Goal: Navigation & Orientation: Understand site structure

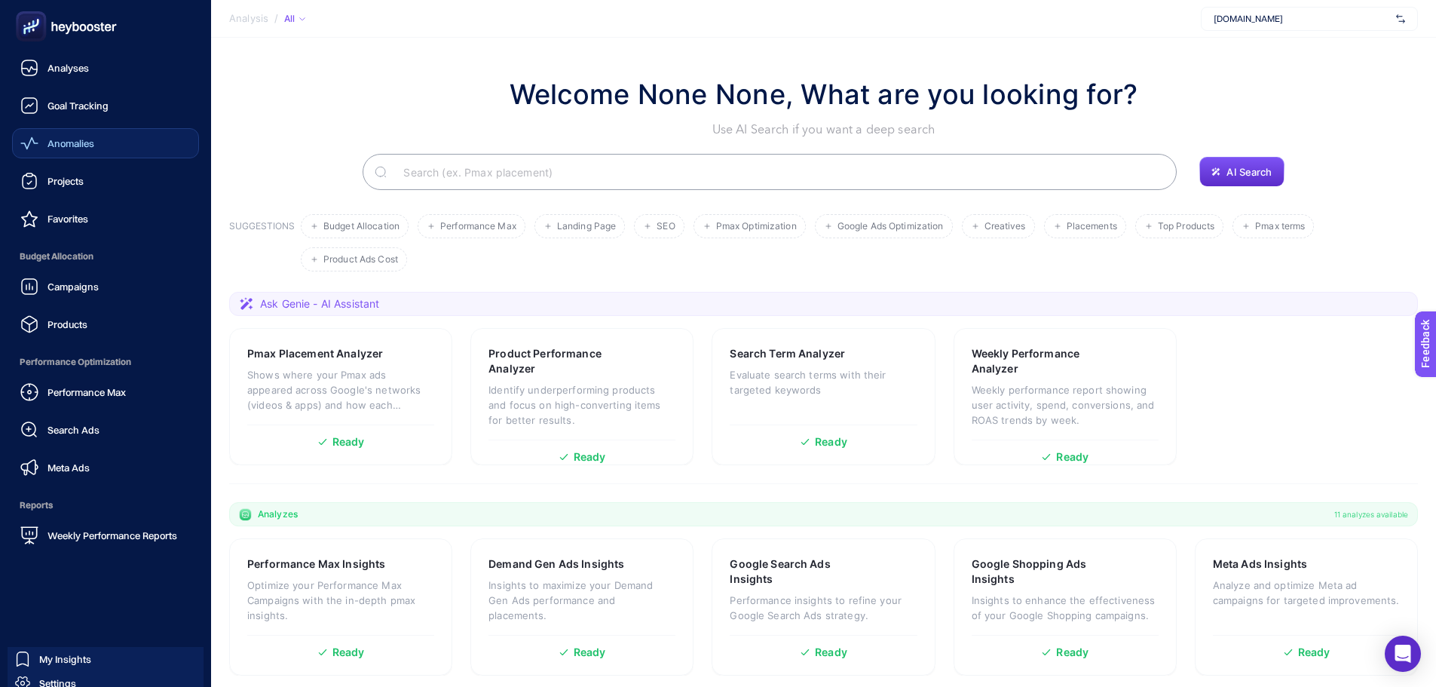
click at [60, 148] on span "Anomalies" at bounding box center [70, 143] width 47 height 12
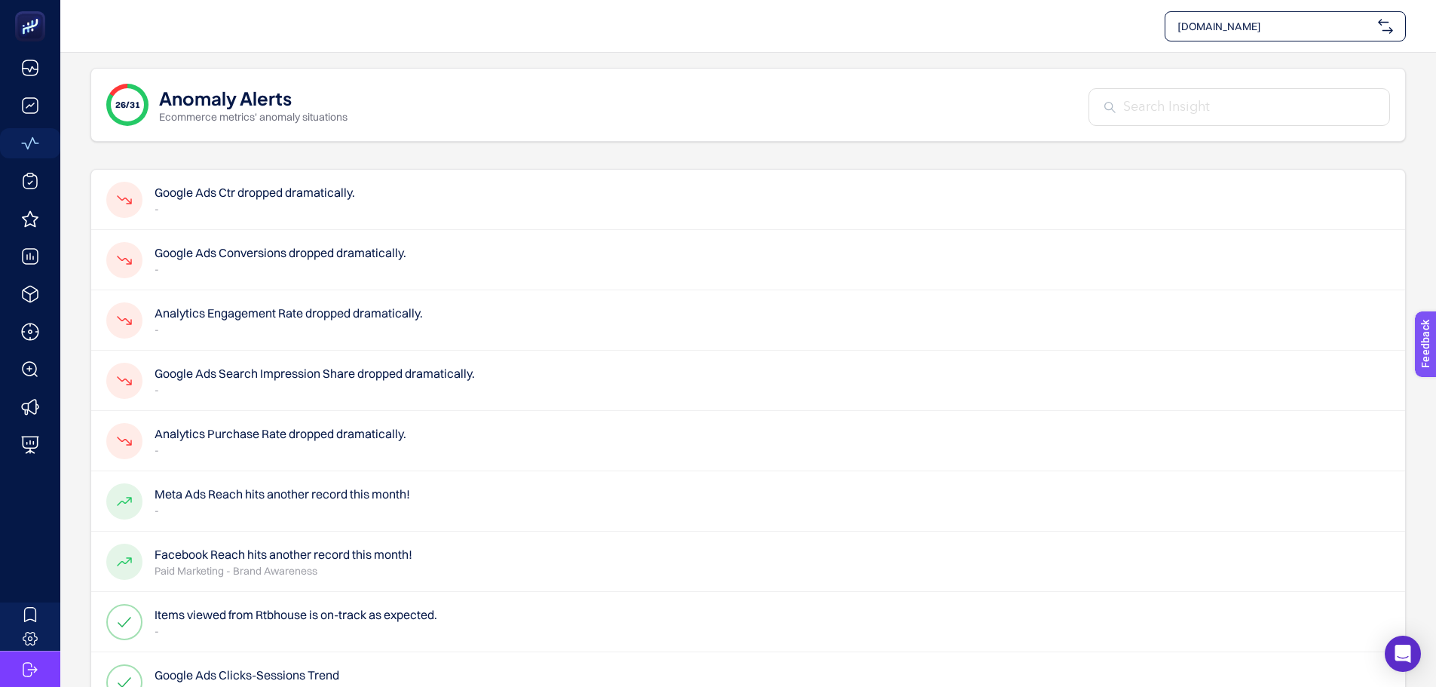
click at [263, 204] on p "-" at bounding box center [255, 208] width 200 height 15
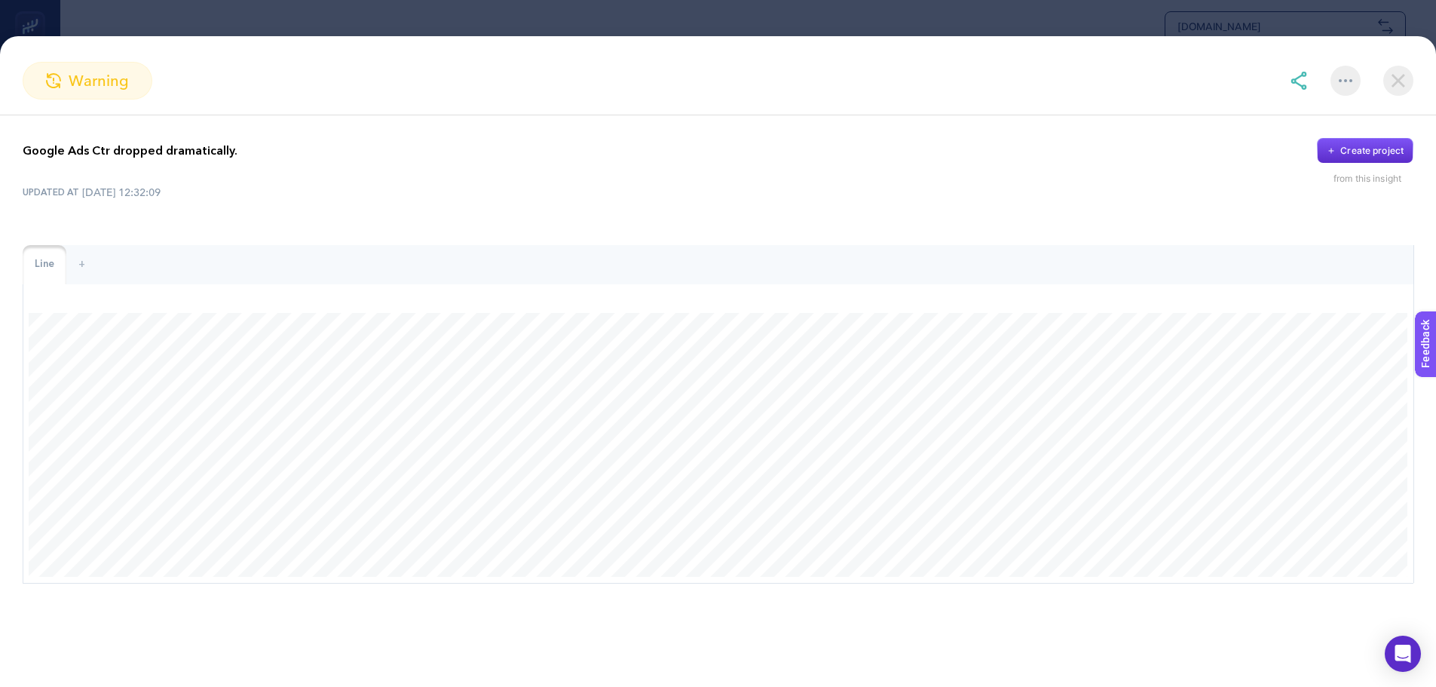
click at [1394, 90] on img at bounding box center [1398, 81] width 30 height 30
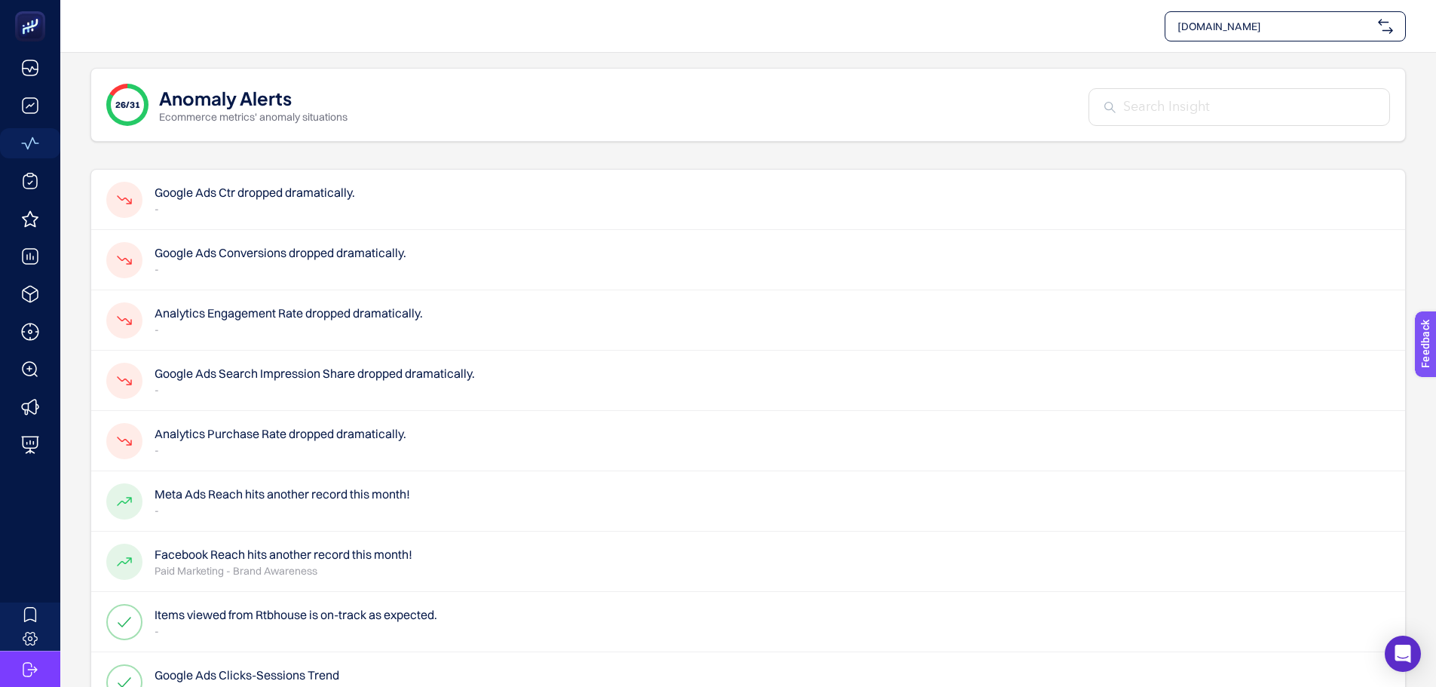
click at [265, 262] on h4 "Google Ads Conversions dropped dramatically." at bounding box center [281, 252] width 252 height 18
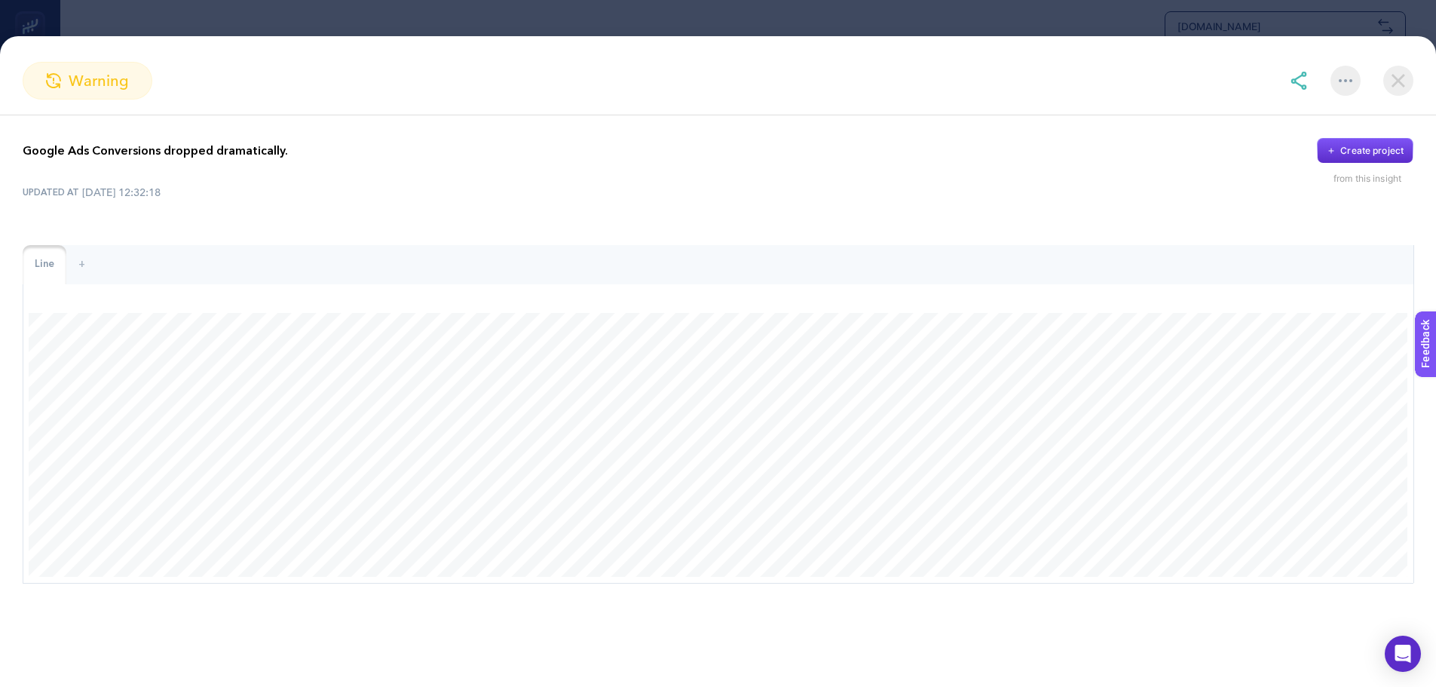
click at [1391, 71] on img at bounding box center [1398, 81] width 30 height 30
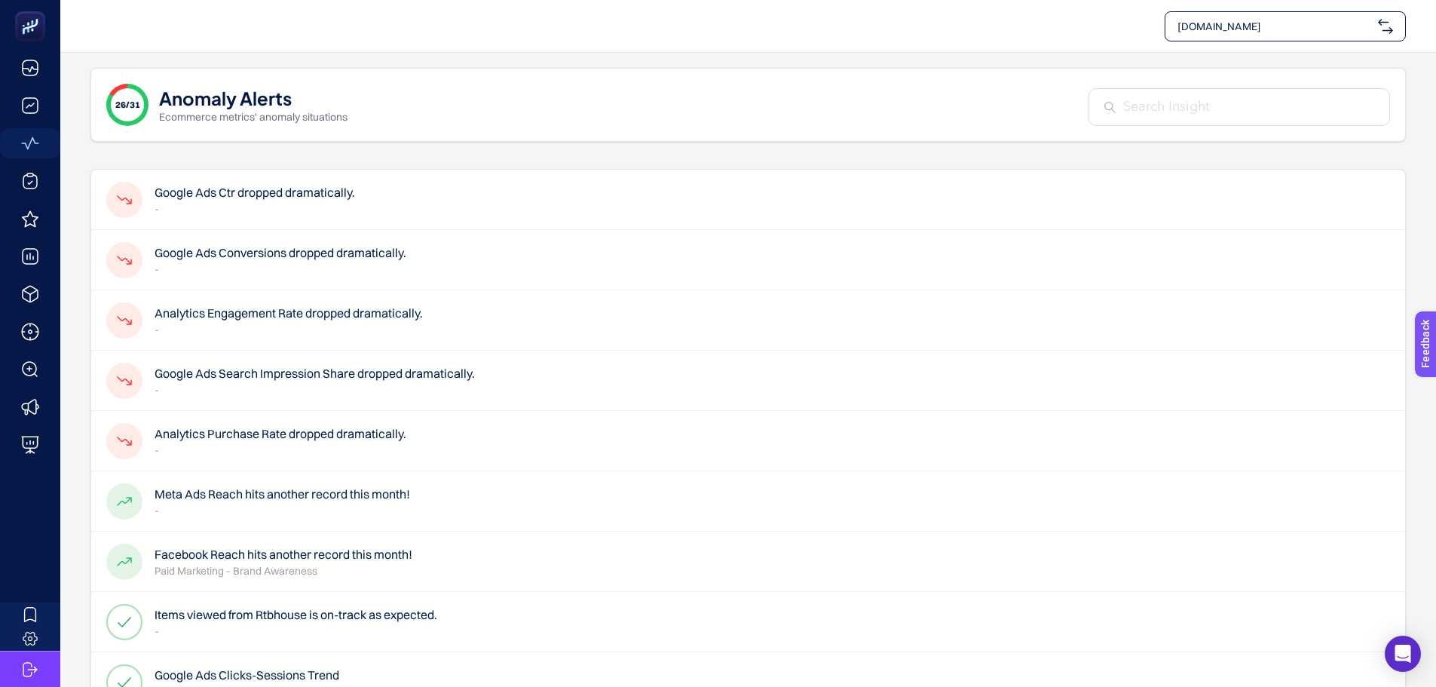
click at [225, 439] on h4 "Analytics Purchase Rate dropped dramatically." at bounding box center [281, 433] width 252 height 18
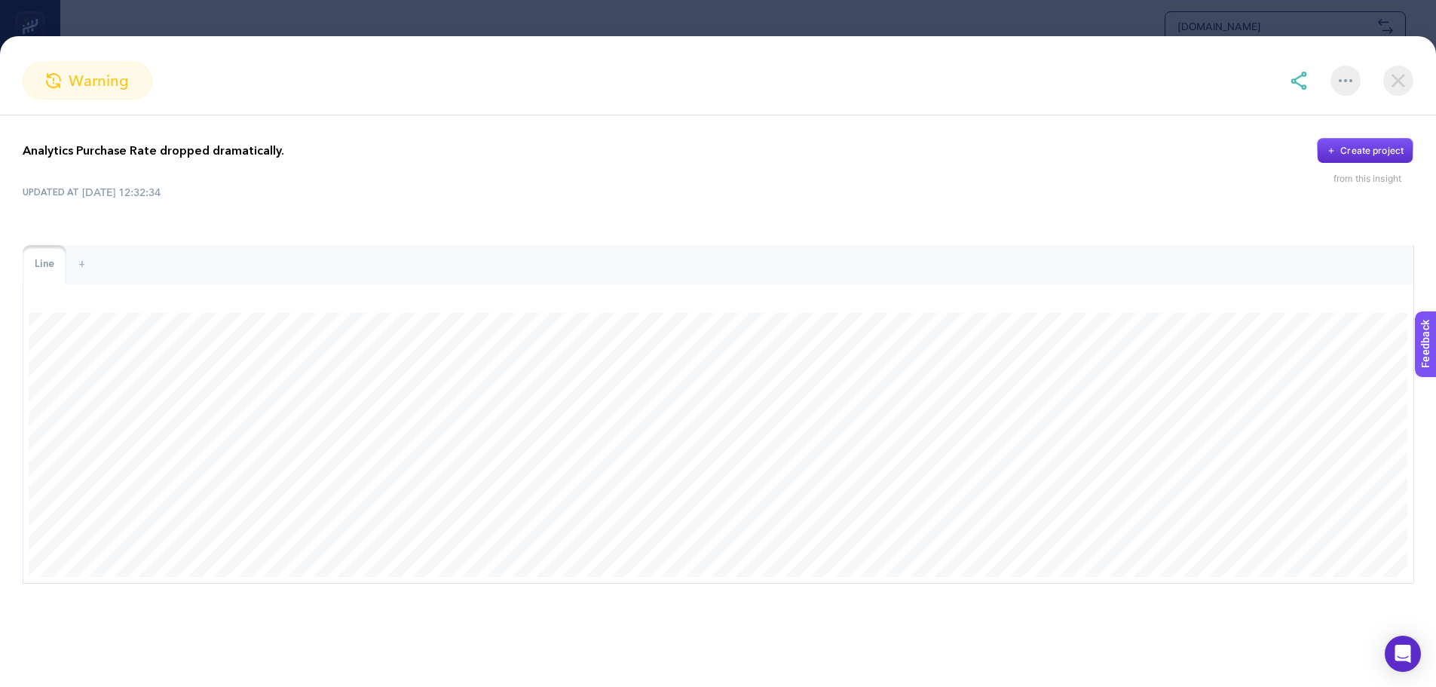
click at [1403, 78] on img at bounding box center [1398, 81] width 30 height 30
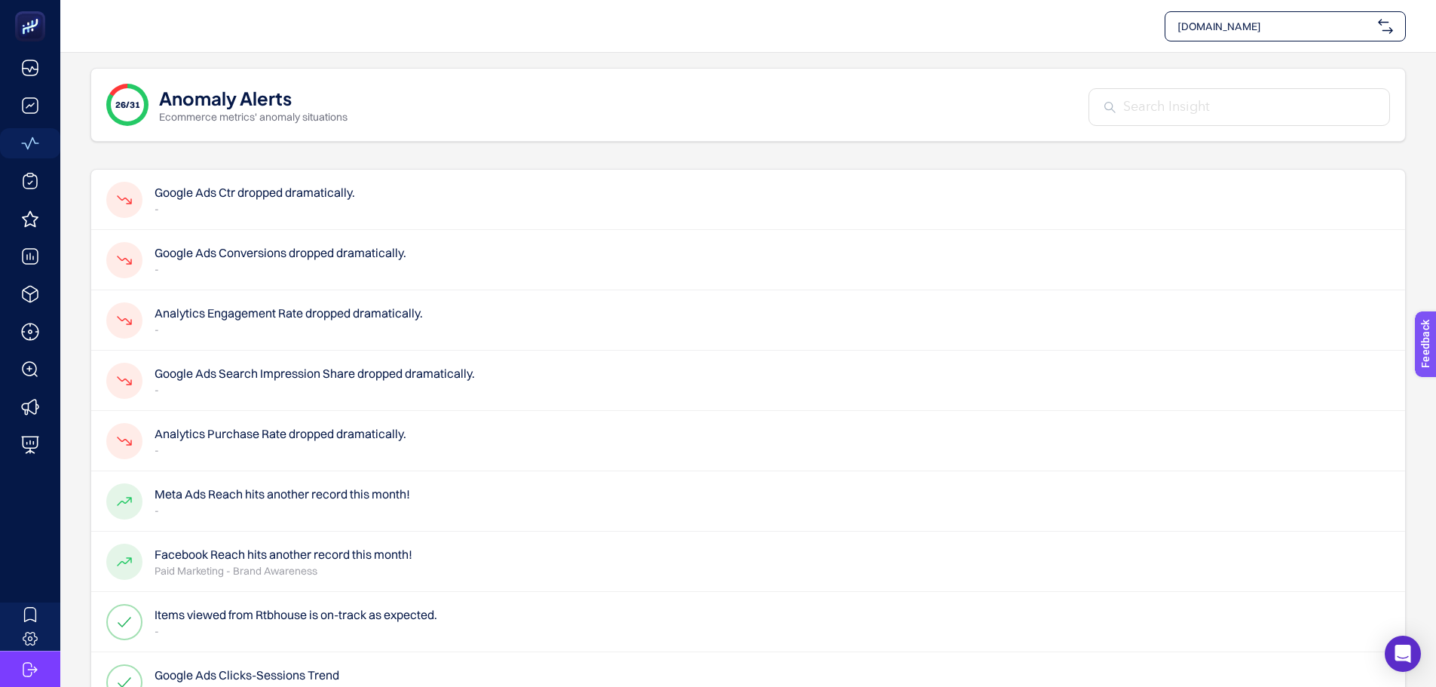
click at [352, 560] on h4 "Facebook Reach hits another record this month!" at bounding box center [284, 554] width 258 height 18
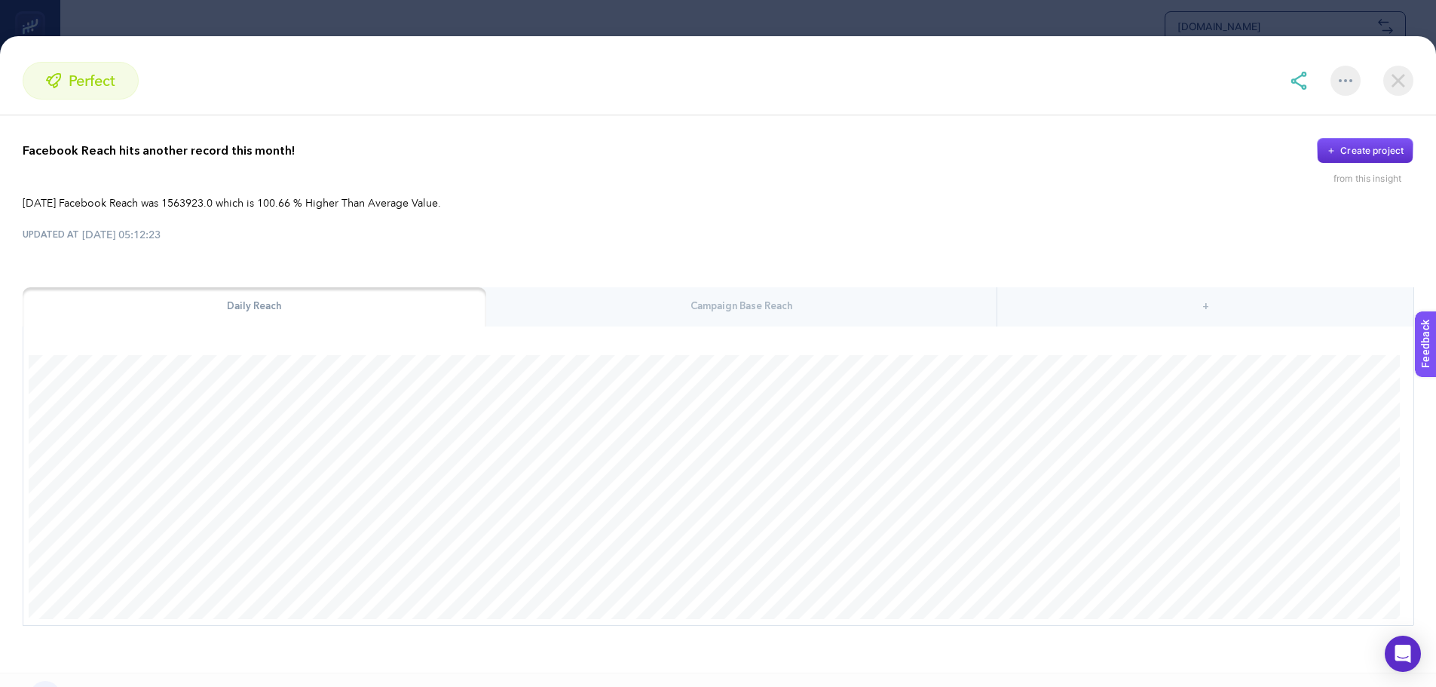
click at [1395, 80] on img at bounding box center [1398, 81] width 30 height 30
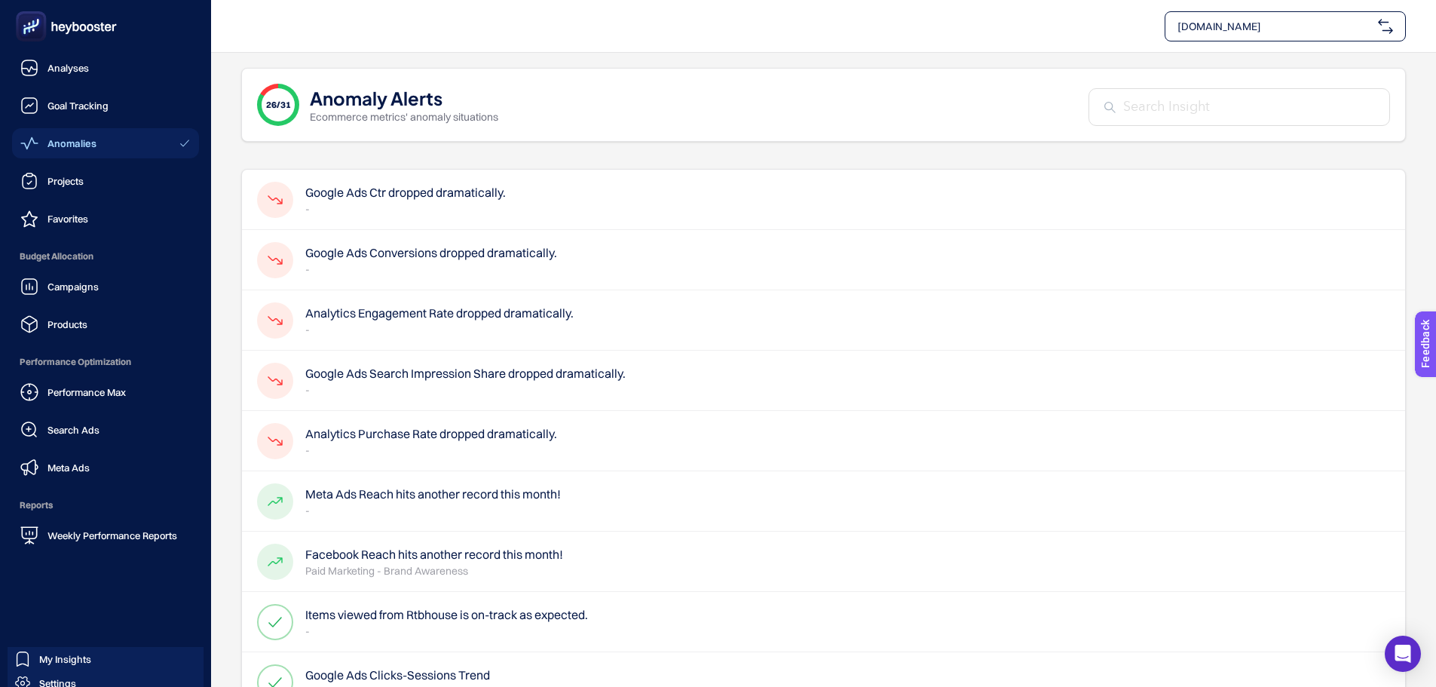
click at [71, 301] on div "Campaigns Products" at bounding box center [105, 305] width 187 height 68
click at [69, 320] on span "Products" at bounding box center [67, 324] width 40 height 12
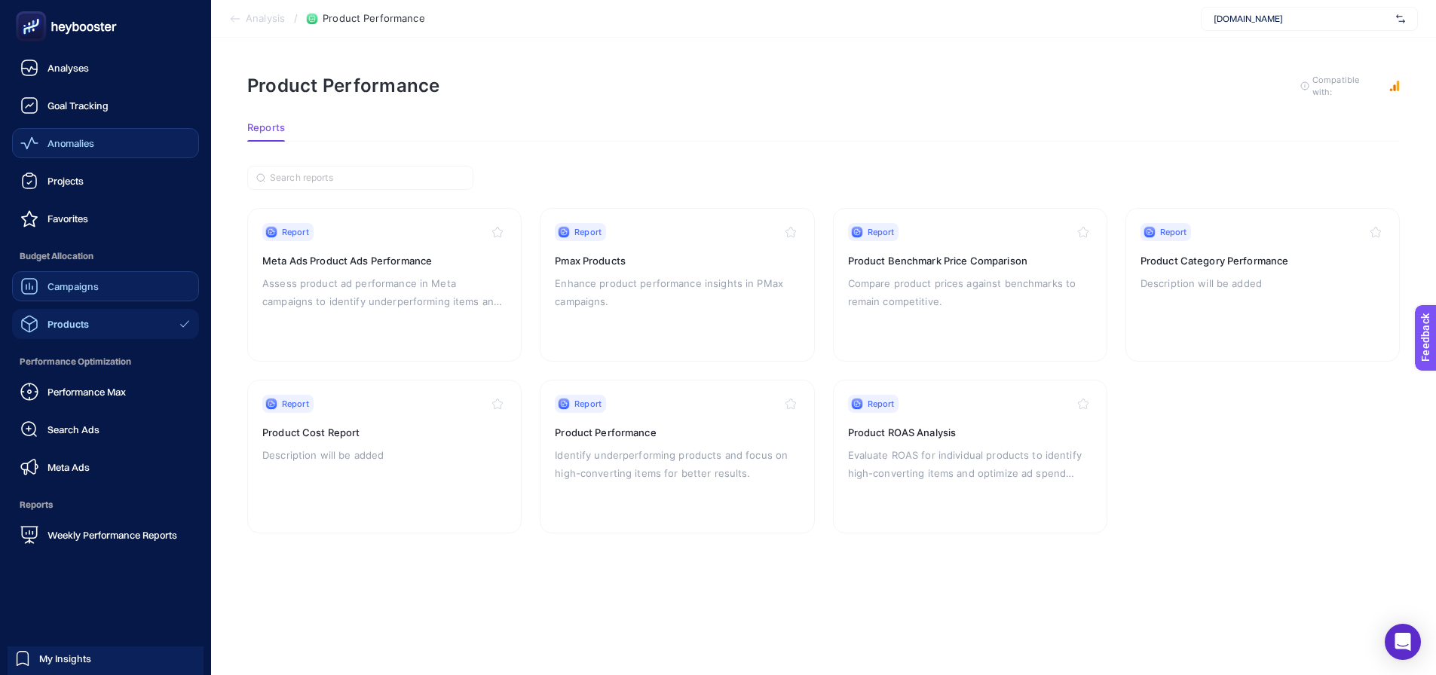
click at [50, 286] on span "Campaigns" at bounding box center [72, 286] width 51 height 12
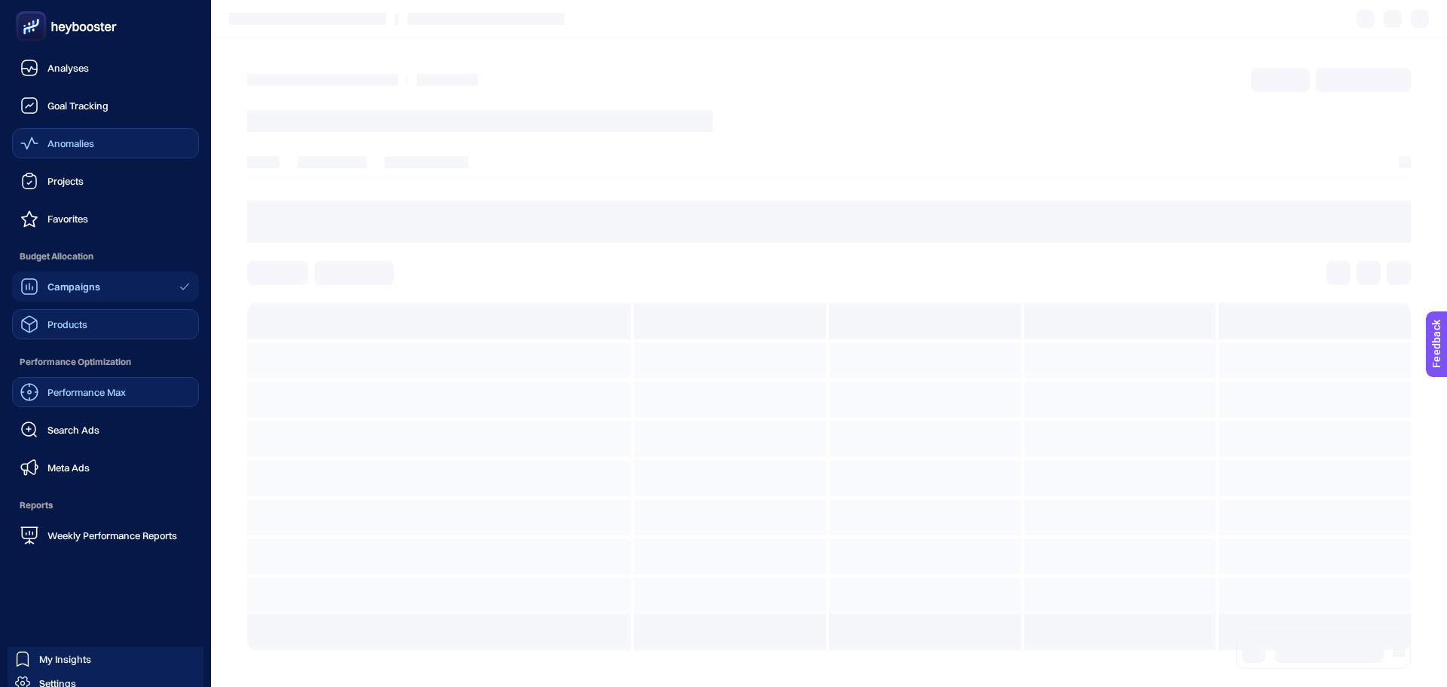
click at [106, 398] on div "Performance Max" at bounding box center [73, 392] width 106 height 18
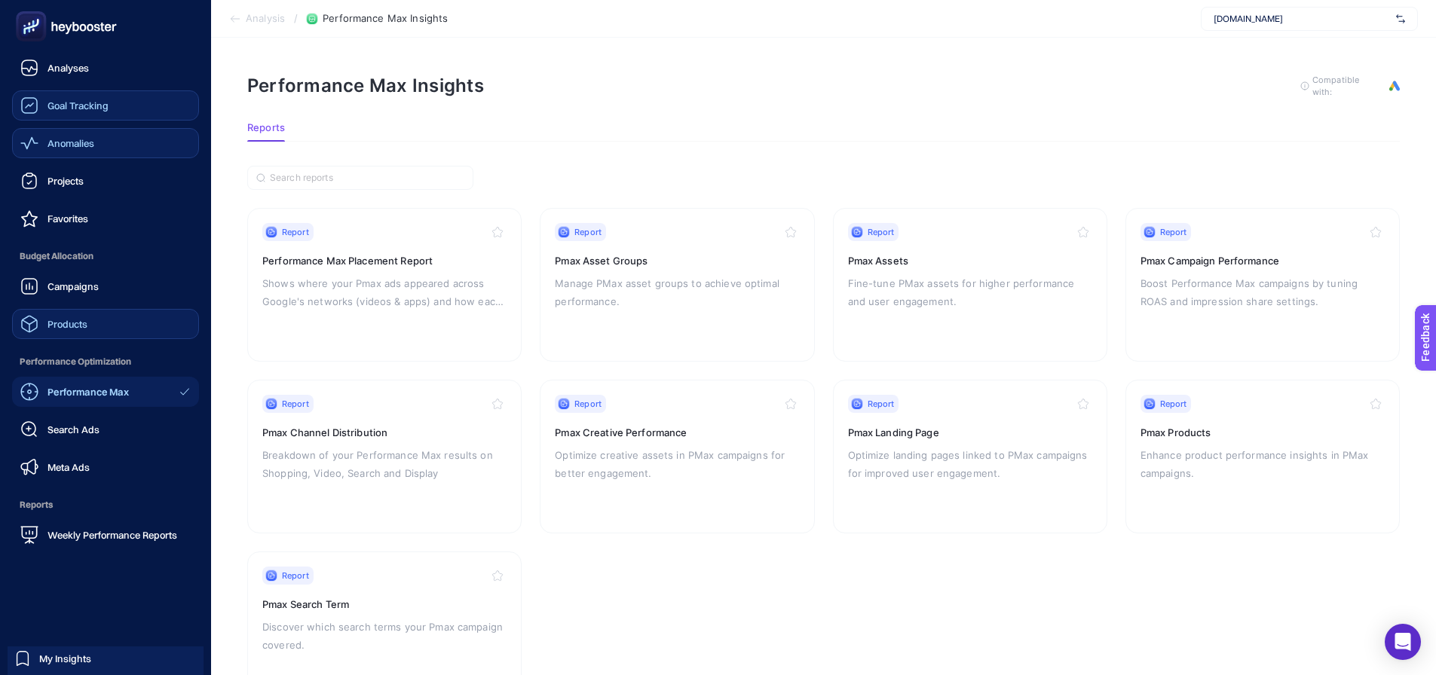
click at [60, 101] on span "Goal Tracking" at bounding box center [77, 105] width 61 height 12
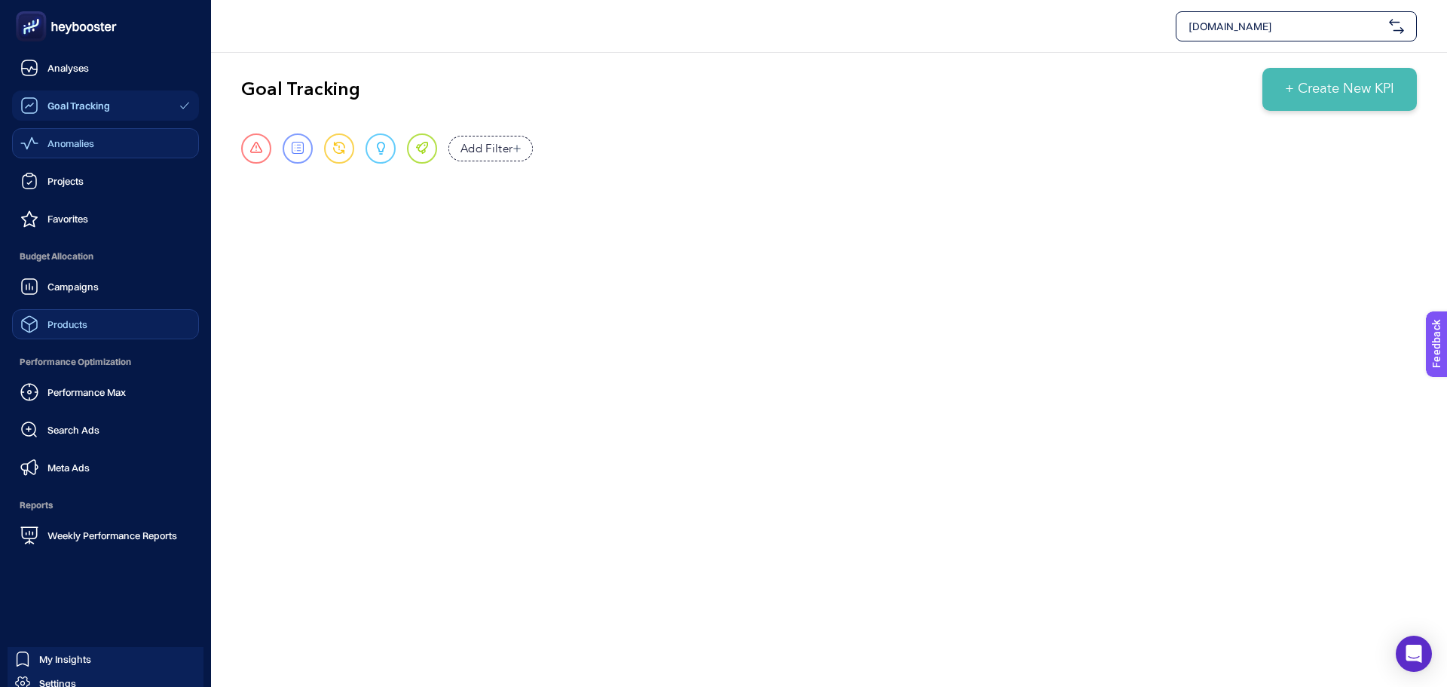
click at [38, 148] on icon at bounding box center [29, 143] width 18 height 18
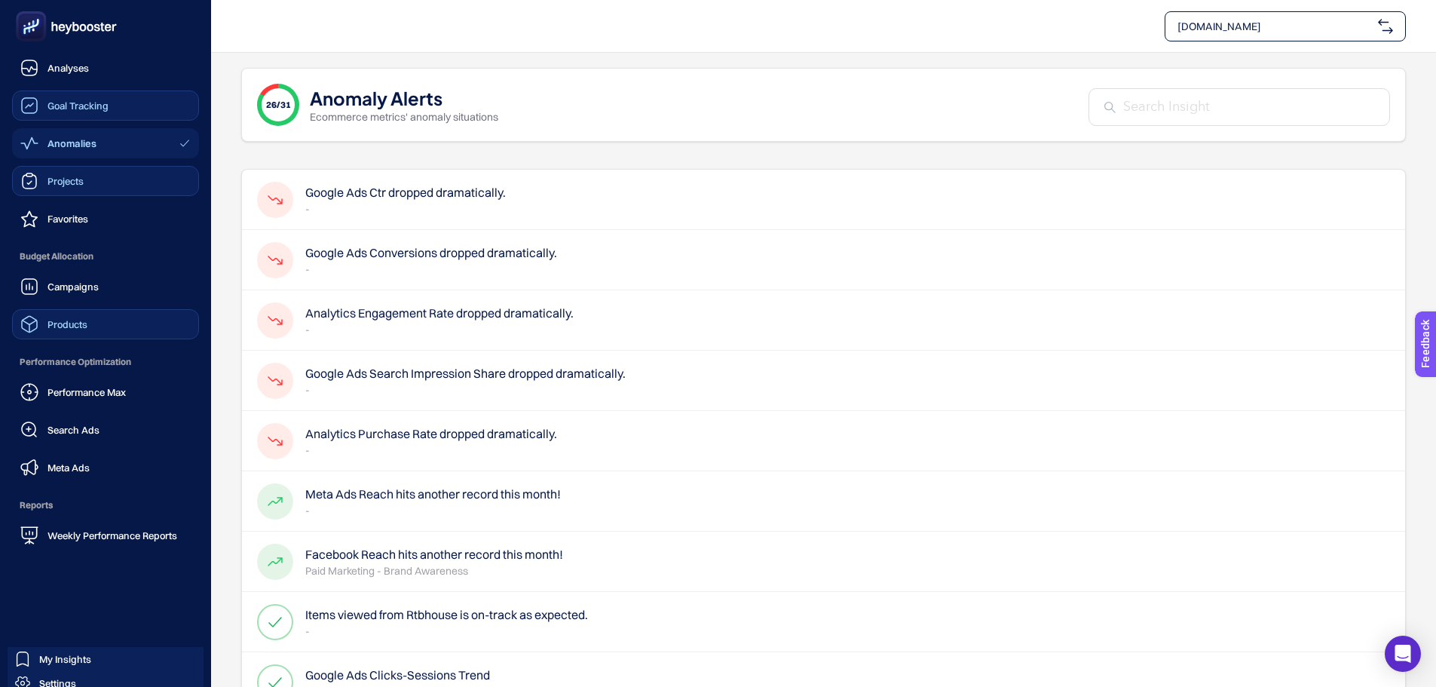
click at [48, 179] on span "Projects" at bounding box center [65, 181] width 36 height 12
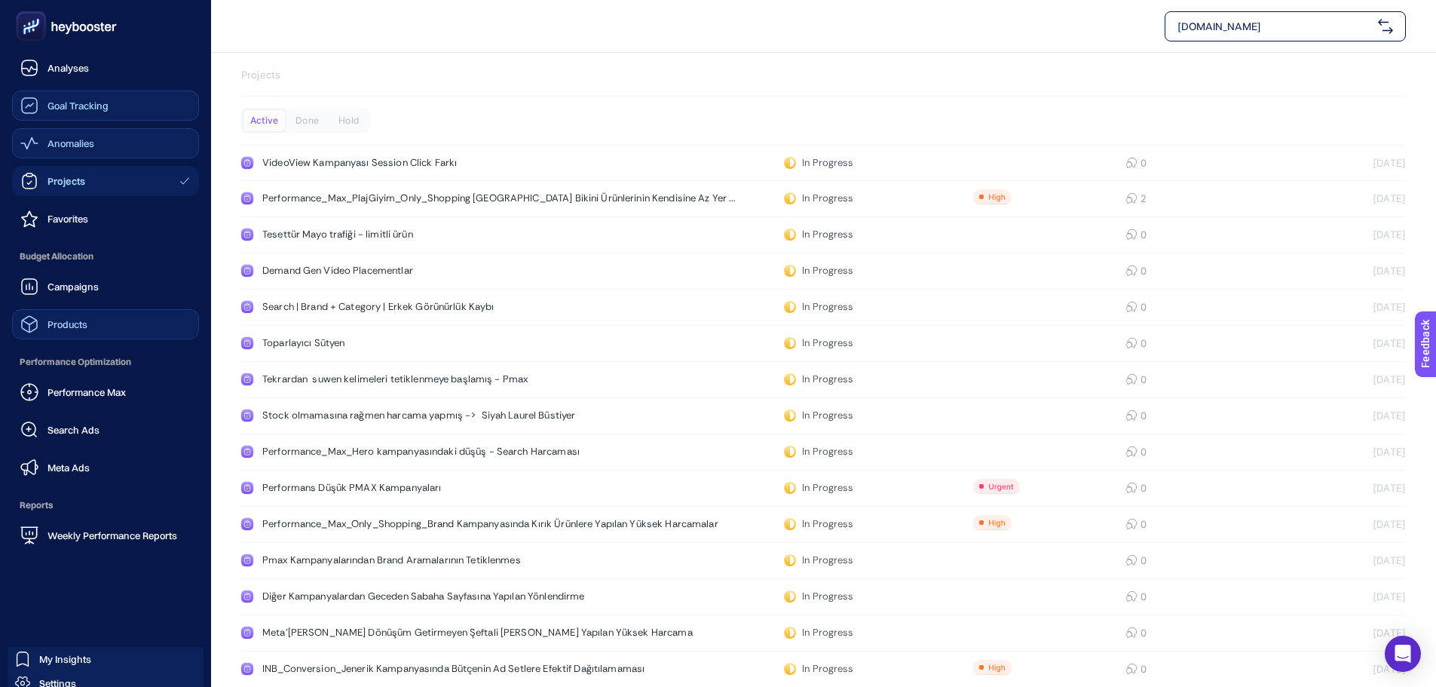
click at [49, 142] on span "Anomalies" at bounding box center [70, 143] width 47 height 12
